Goal: Complete application form

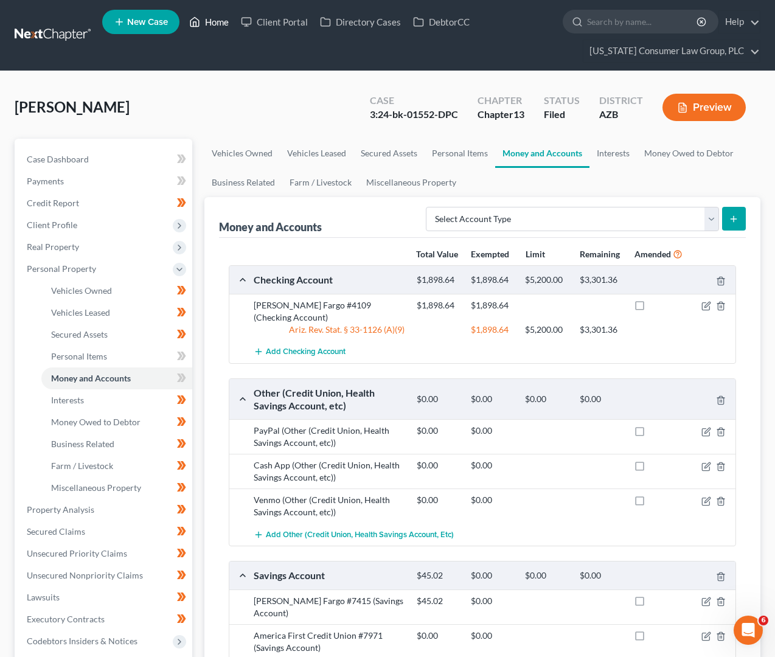
click at [223, 19] on link "Home" at bounding box center [209, 22] width 52 height 22
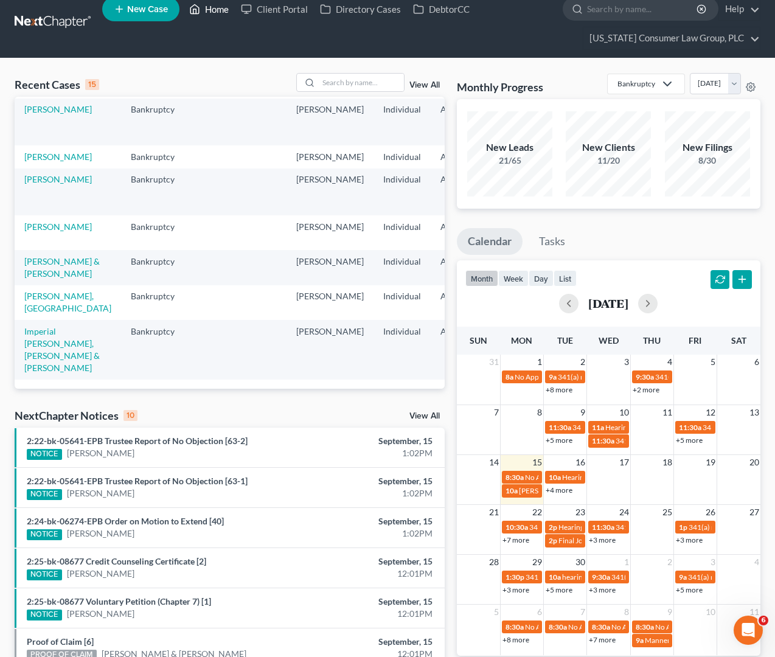
scroll to position [23, 0]
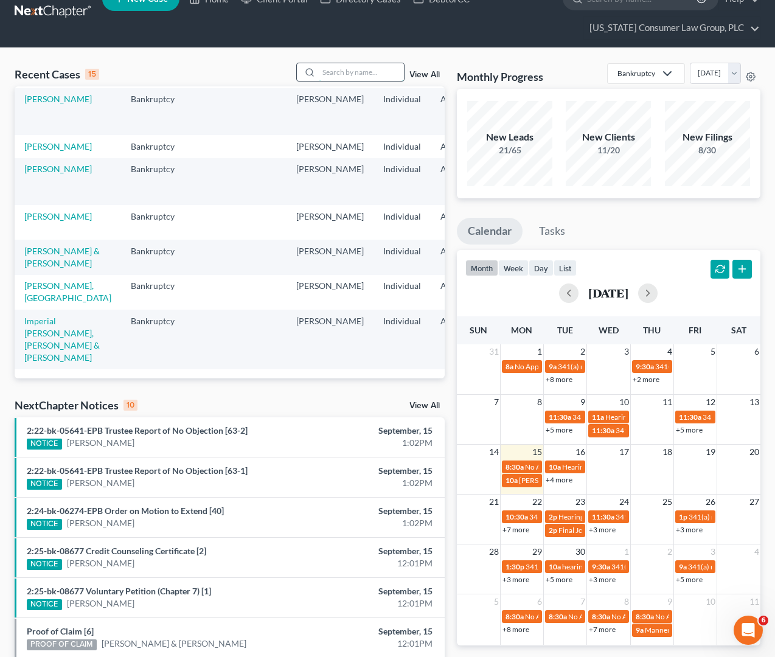
click at [371, 71] on input "search" at bounding box center [361, 72] width 85 height 18
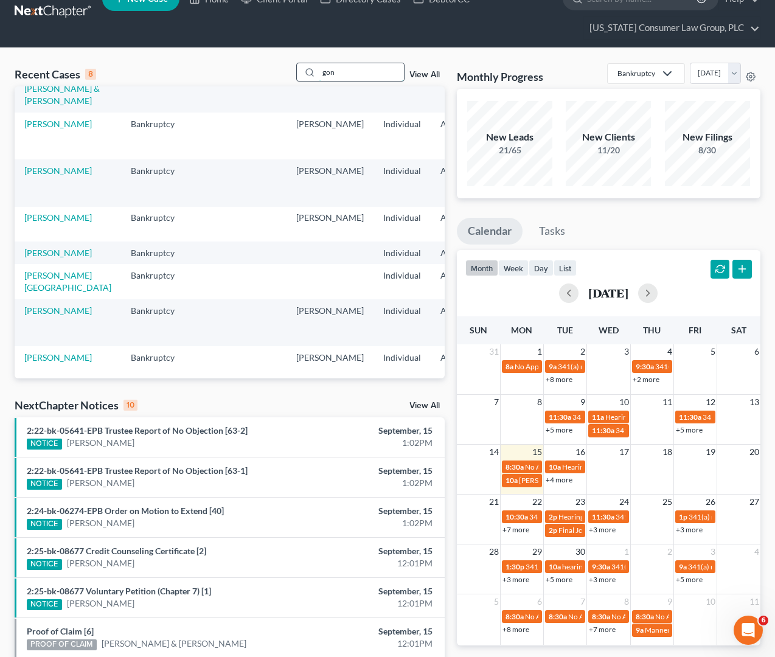
scroll to position [103, 0]
type input "gon"
click at [51, 119] on link "[PERSON_NAME]" at bounding box center [58, 124] width 68 height 10
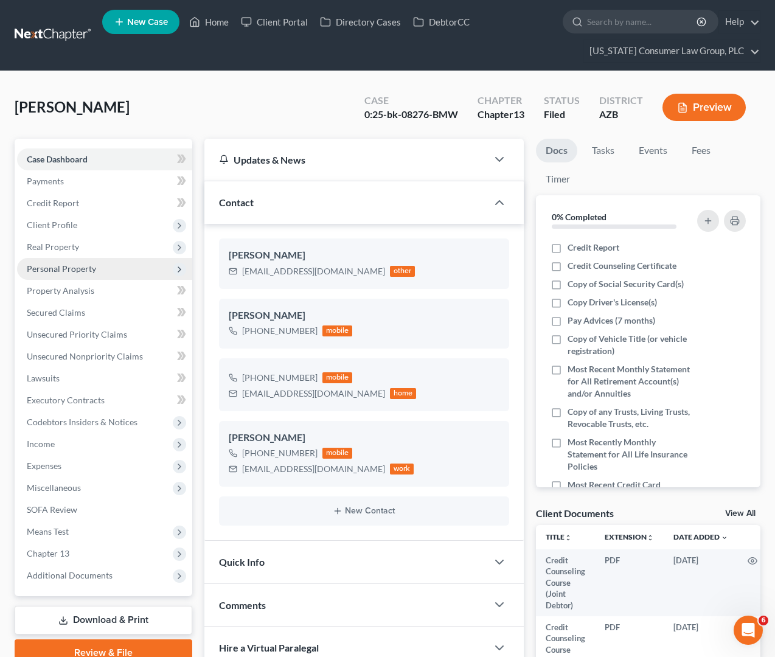
click at [96, 266] on span "Personal Property" at bounding box center [104, 269] width 175 height 22
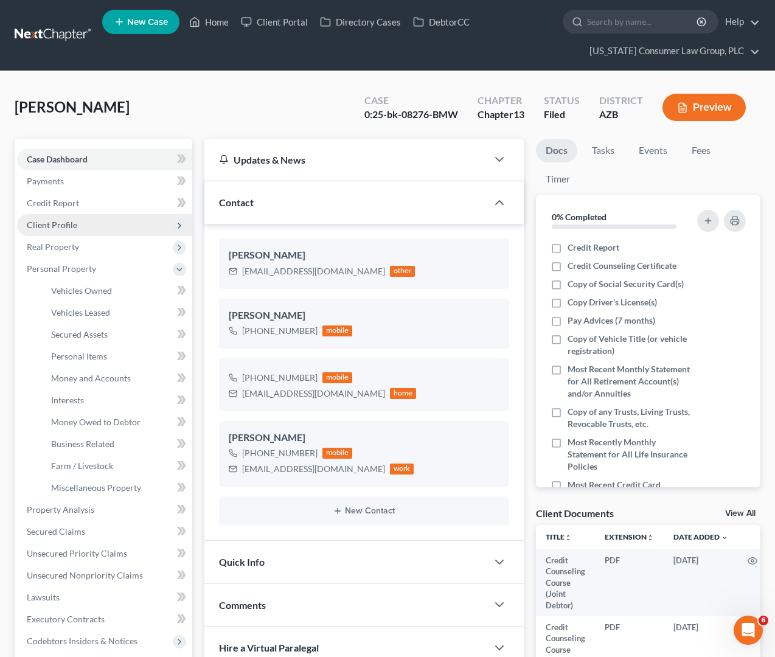
click at [72, 225] on span "Client Profile" at bounding box center [52, 225] width 51 height 10
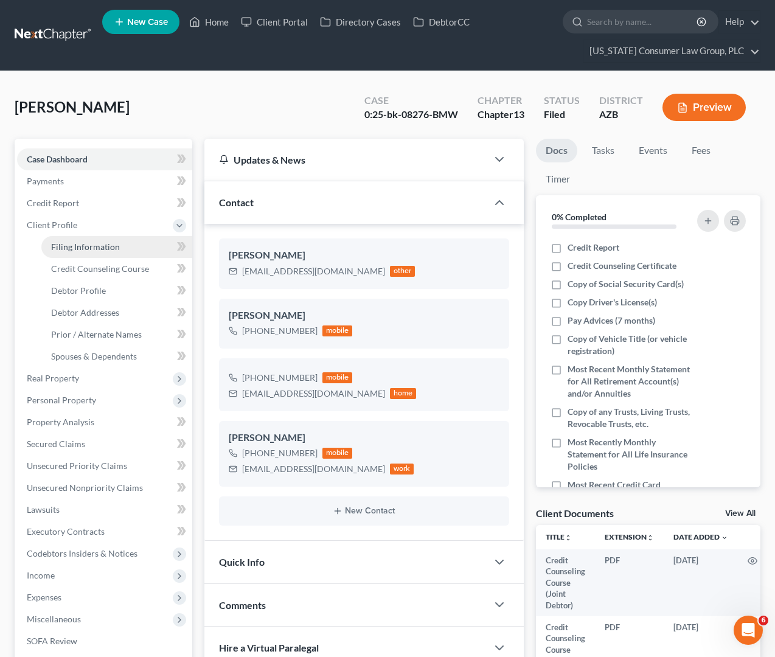
click at [86, 246] on span "Filing Information" at bounding box center [85, 247] width 69 height 10
select select "1"
select select "0"
select select "3"
select select "4"
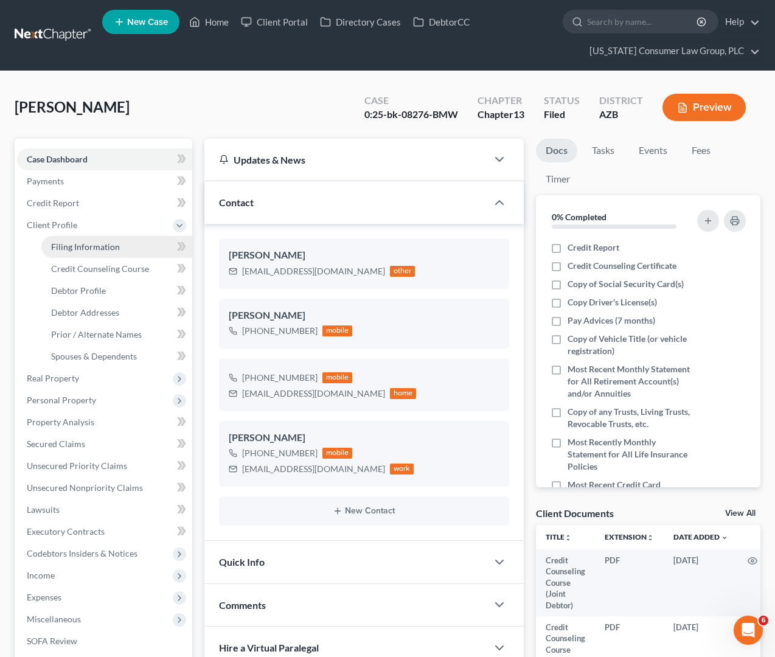
select select "0"
select select "3"
